Goal: Navigation & Orientation: Find specific page/section

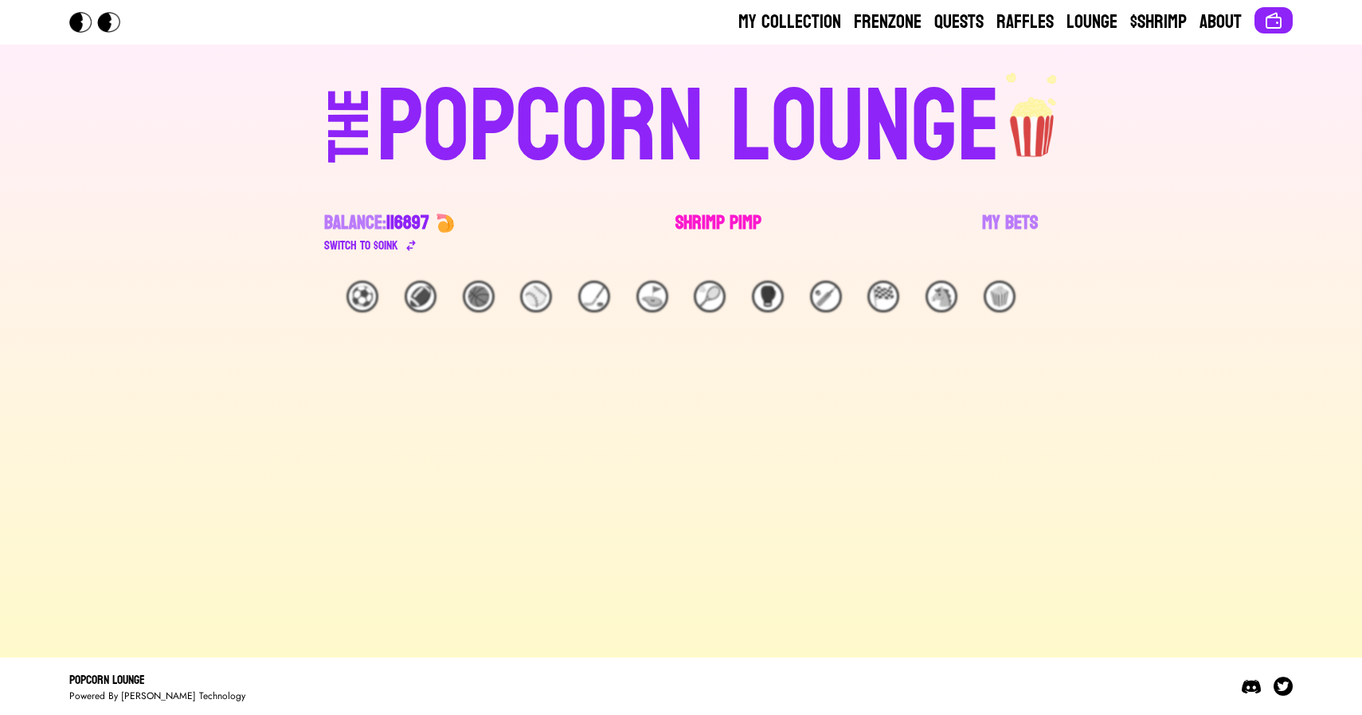
click at [711, 223] on link "Shrimp Pimp" at bounding box center [719, 232] width 86 height 45
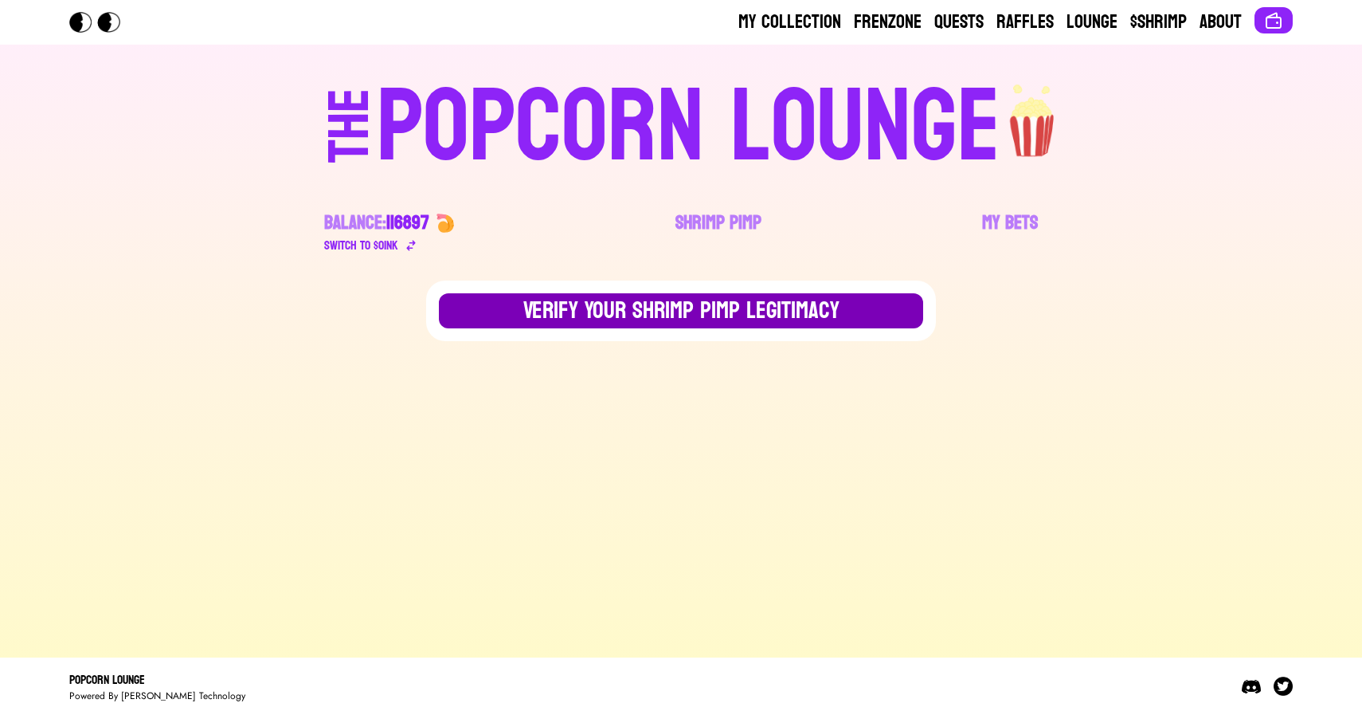
click at [592, 321] on button "Verify Your Shrimp Pimp Legitimacy" at bounding box center [681, 310] width 484 height 35
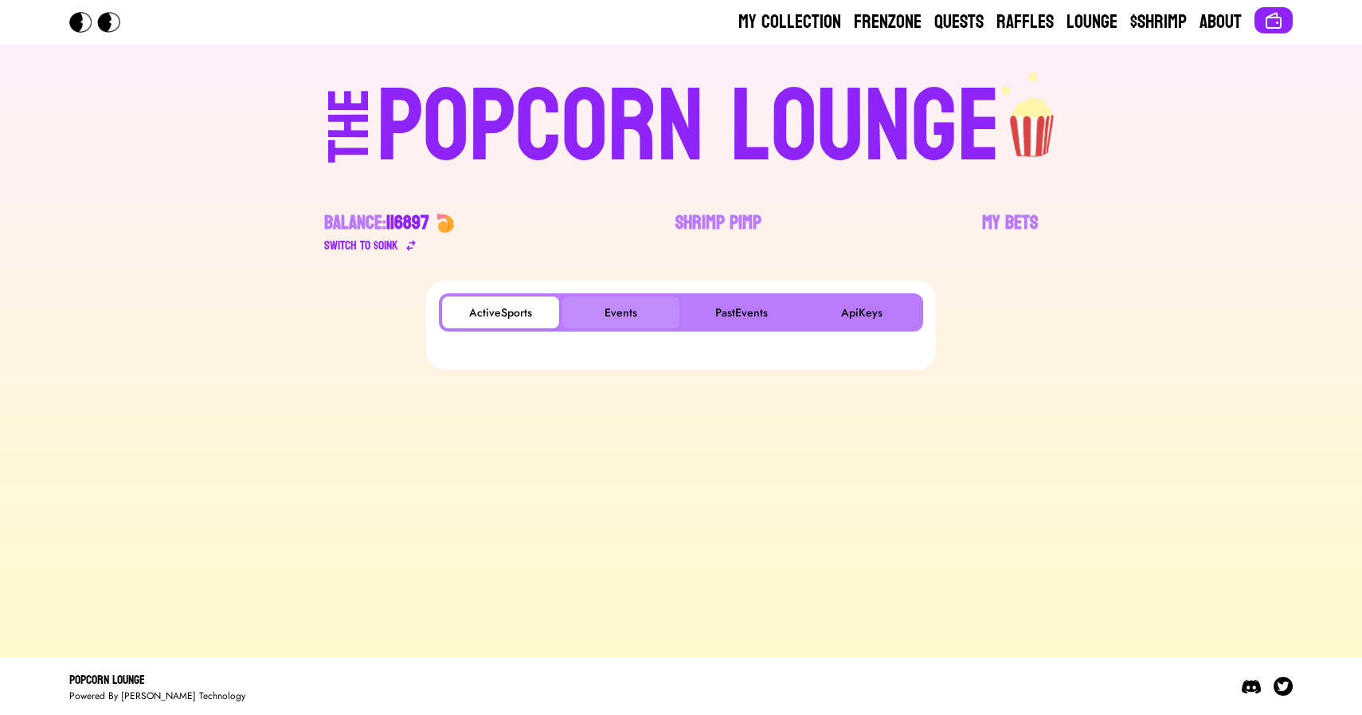
click at [633, 315] on button "Events" at bounding box center [620, 312] width 117 height 32
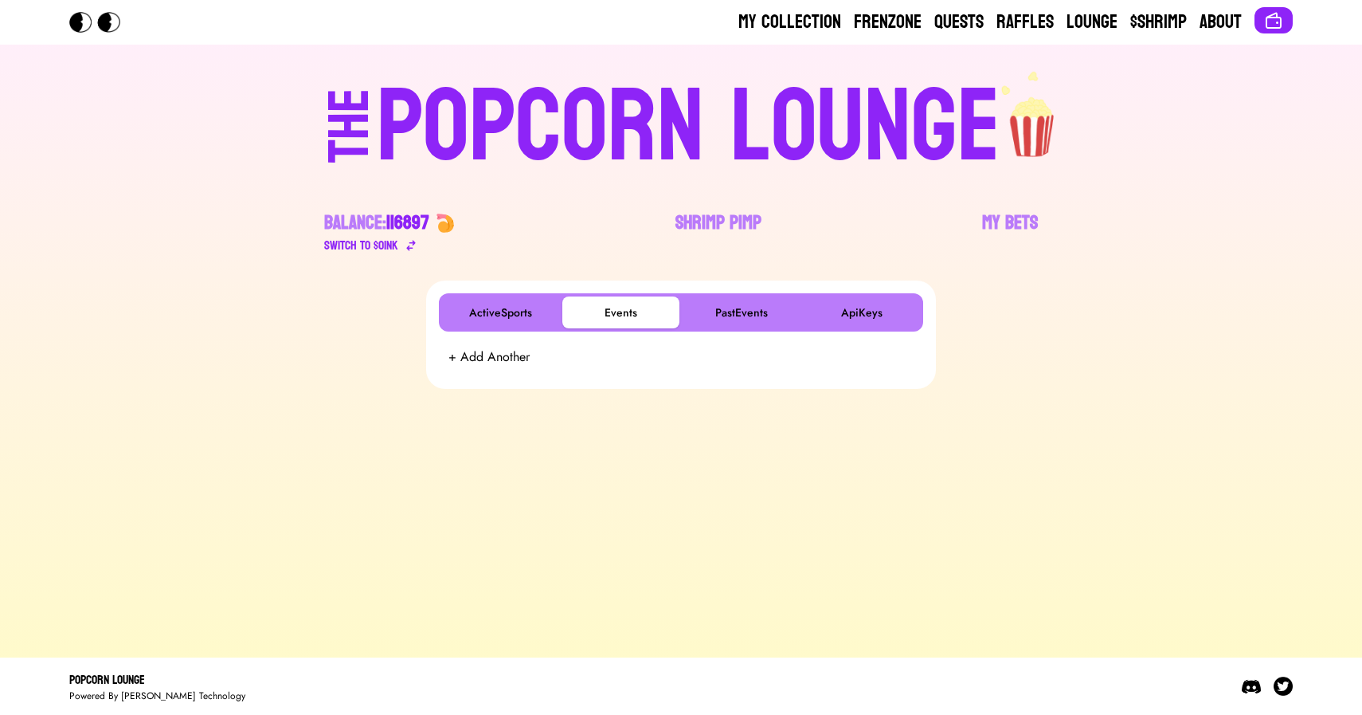
click at [503, 149] on div "POPCORN LOUNGE" at bounding box center [689, 127] width 624 height 102
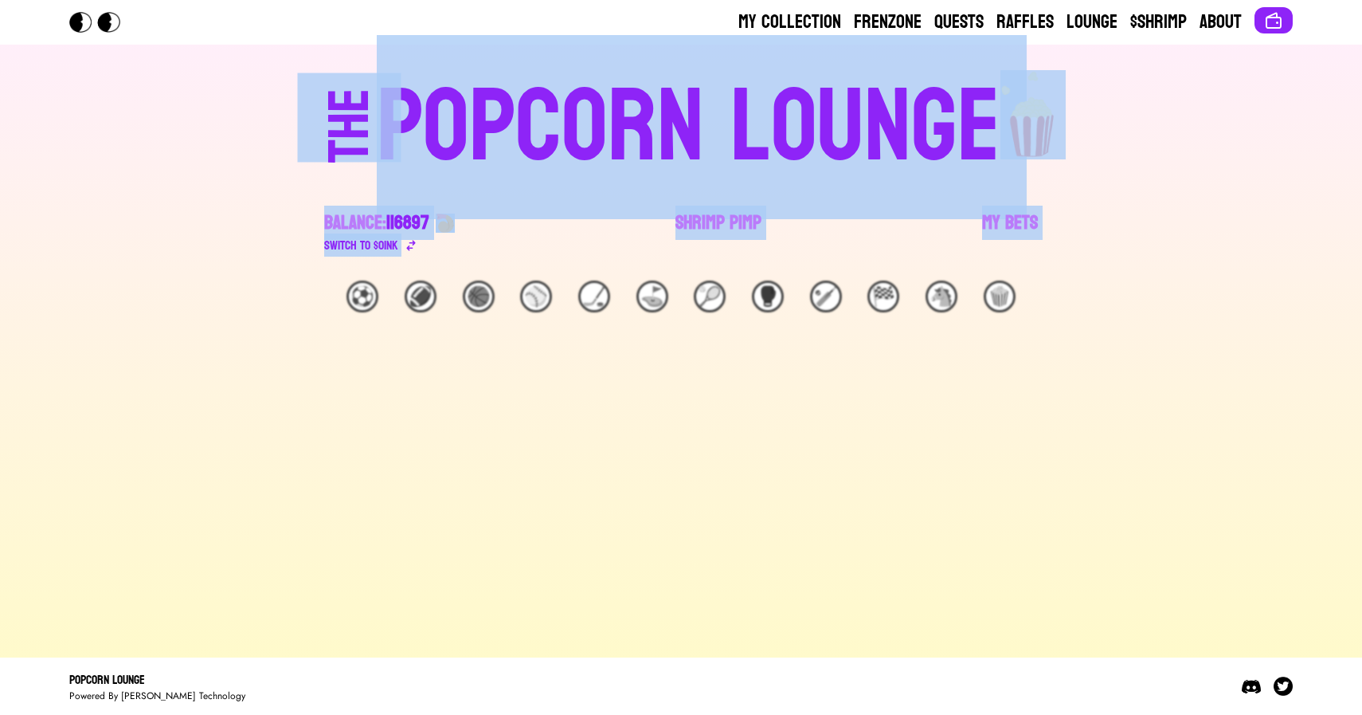
drag, startPoint x: 151, startPoint y: 108, endPoint x: 1127, endPoint y: 358, distance: 1007.3
click at [1127, 358] on div "My Collection Frenzone Quests Raffles Lounge $Shrimp About THE POPCORN LOUNGE B…" at bounding box center [681, 357] width 1362 height 715
click at [1127, 358] on main "⚽️ 🏈 🏀 ⚾️ 🏒 ⛳️ 🎾 🥊 🏏 🏁 🐴 🍿" at bounding box center [681, 462] width 1362 height 364
drag, startPoint x: 1227, startPoint y: 263, endPoint x: 159, endPoint y: 154, distance: 1073.2
click at [159, 154] on div "My Collection Frenzone Quests Raffles Lounge $Shrimp About THE POPCORN LOUNGE B…" at bounding box center [681, 357] width 1362 height 715
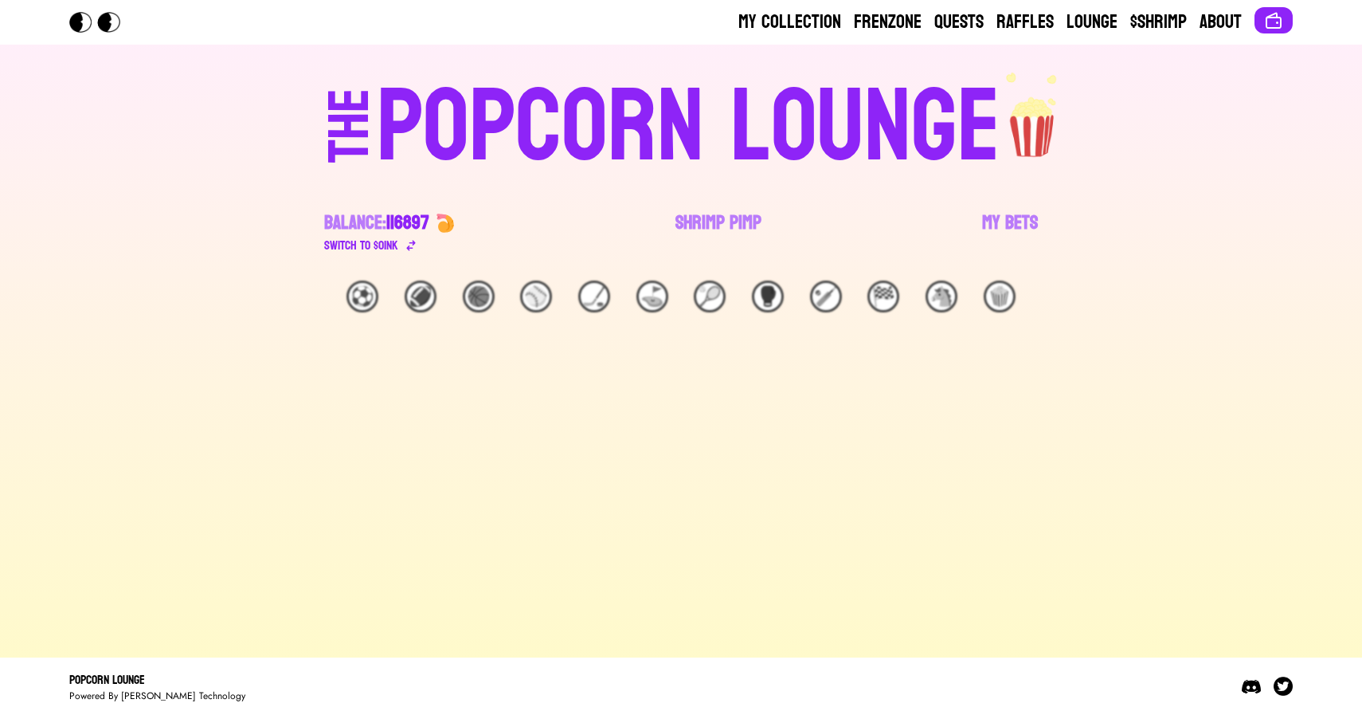
click at [159, 154] on div "My Collection Frenzone Quests Raffles Lounge $Shrimp About THE POPCORN LOUNGE B…" at bounding box center [681, 357] width 1362 height 715
click at [169, 165] on div "My Collection Frenzone Quests Raffles Lounge $Shrimp About THE POPCORN LOUNGE B…" at bounding box center [681, 357] width 1362 height 715
